Goal: Browse casually

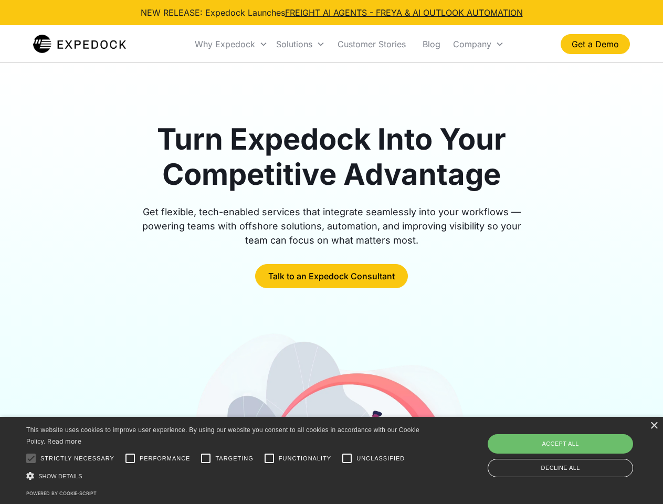
click at [232, 44] on div "Why Expedock" at bounding box center [225, 44] width 60 height 10
click at [300, 44] on div "Solutions" at bounding box center [294, 44] width 36 height 10
click at [478, 44] on div "Company" at bounding box center [472, 44] width 38 height 10
click at [31, 458] on div at bounding box center [30, 458] width 21 height 21
click at [130, 458] on input "Performance" at bounding box center [130, 458] width 21 height 21
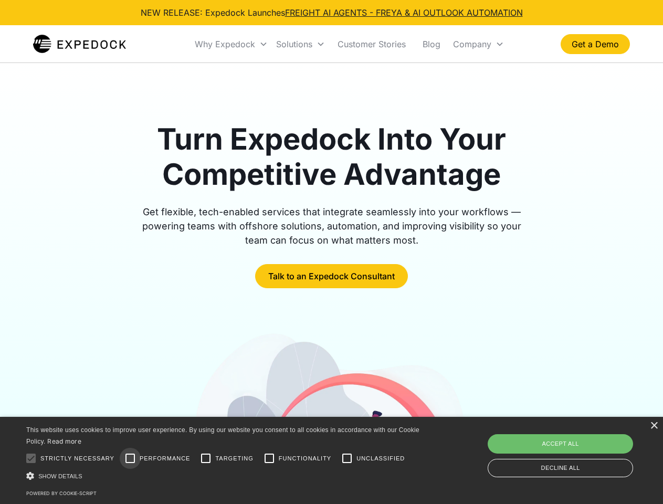
checkbox input "true"
click at [206, 458] on input "Targeting" at bounding box center [205, 458] width 21 height 21
checkbox input "true"
click at [269, 458] on input "Functionality" at bounding box center [269, 458] width 21 height 21
checkbox input "true"
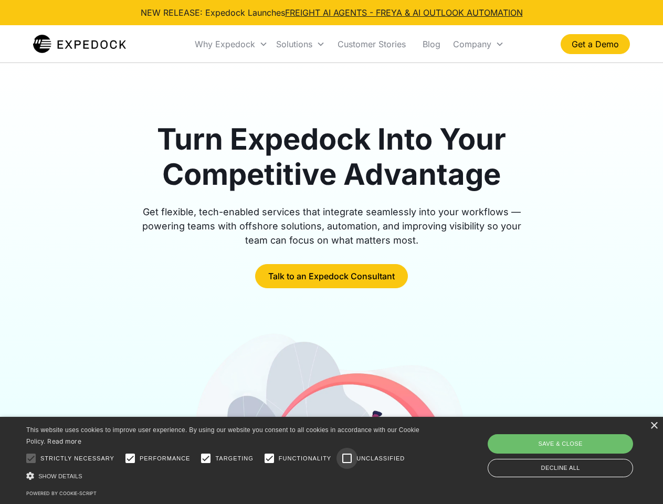
click at [347, 458] on input "Unclassified" at bounding box center [346, 458] width 21 height 21
checkbox input "true"
click at [225, 476] on div "Show details Hide details" at bounding box center [224, 475] width 397 height 11
